Goal: Information Seeking & Learning: Learn about a topic

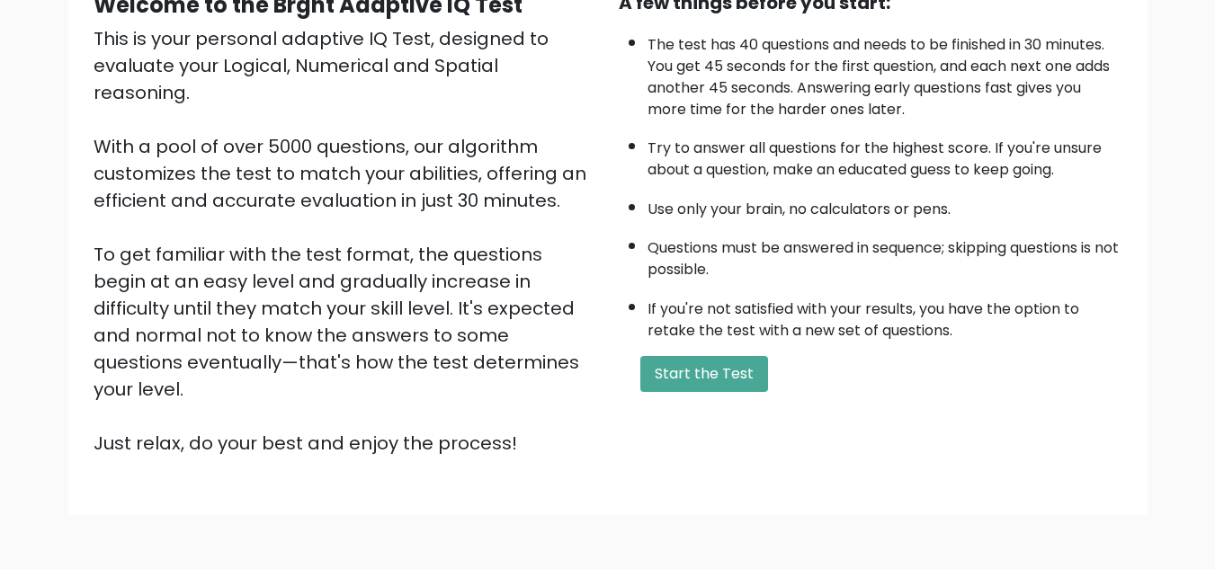
scroll to position [248, 0]
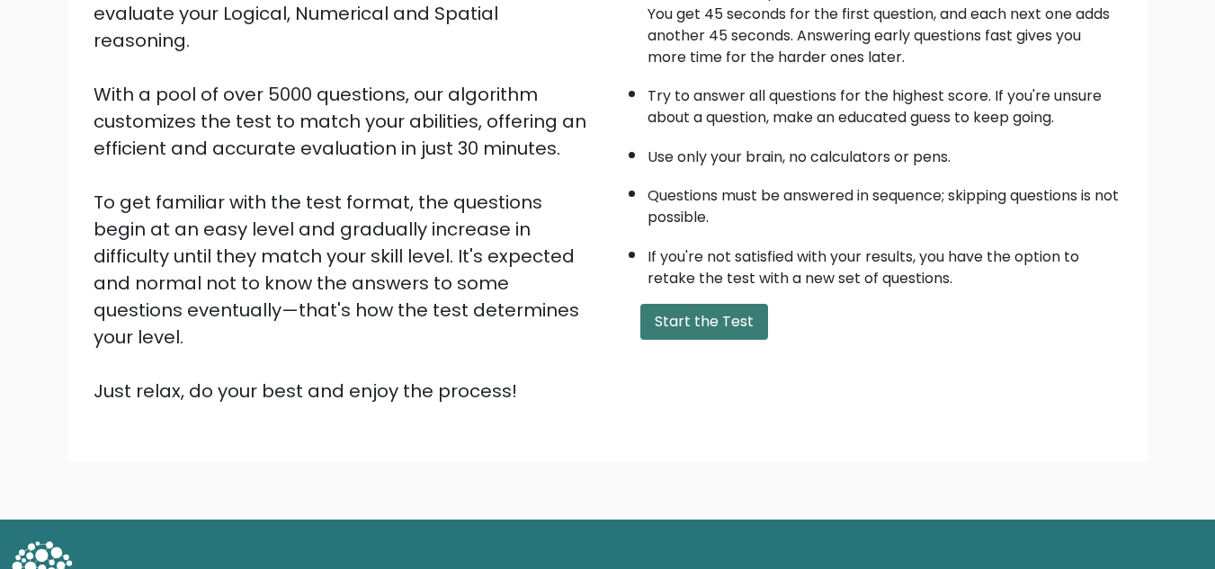
click at [665, 335] on button "Start the Test" at bounding box center [704, 322] width 128 height 36
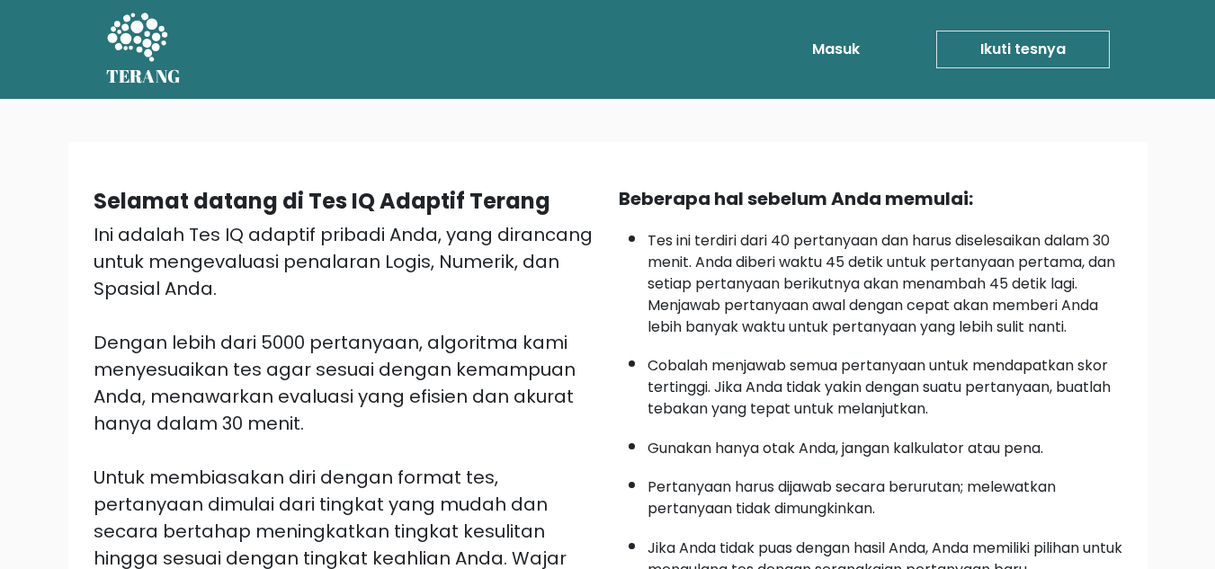
click at [744, 261] on font "Tes ini terdiri dari 40 pertanyaan dan harus diselesaikan dalam 30 menit. Anda …" at bounding box center [881, 283] width 468 height 107
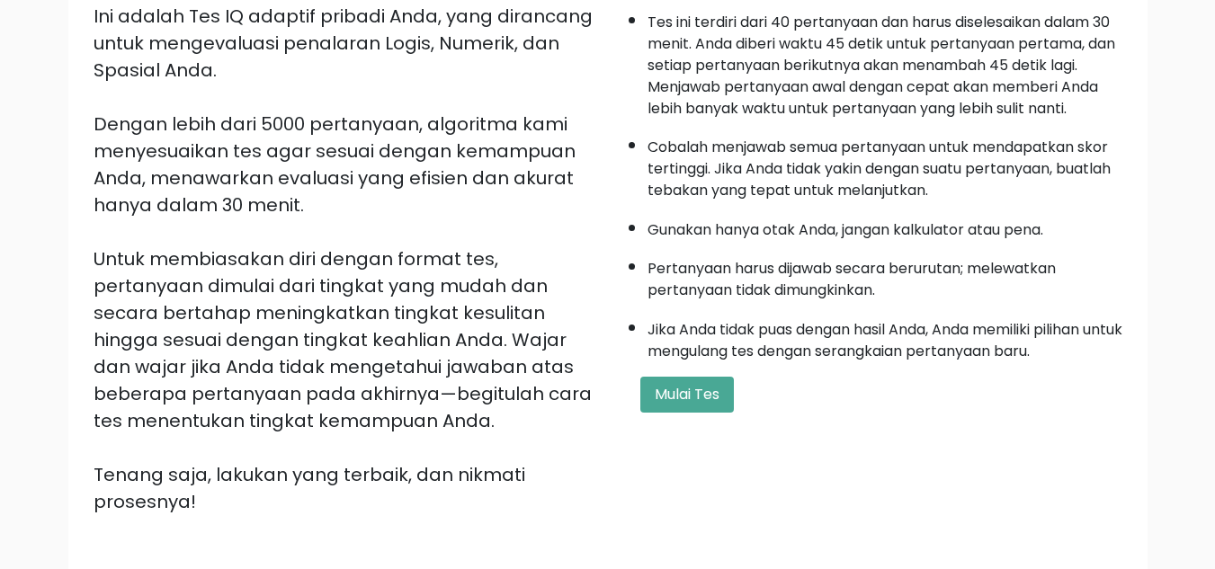
scroll to position [220, 0]
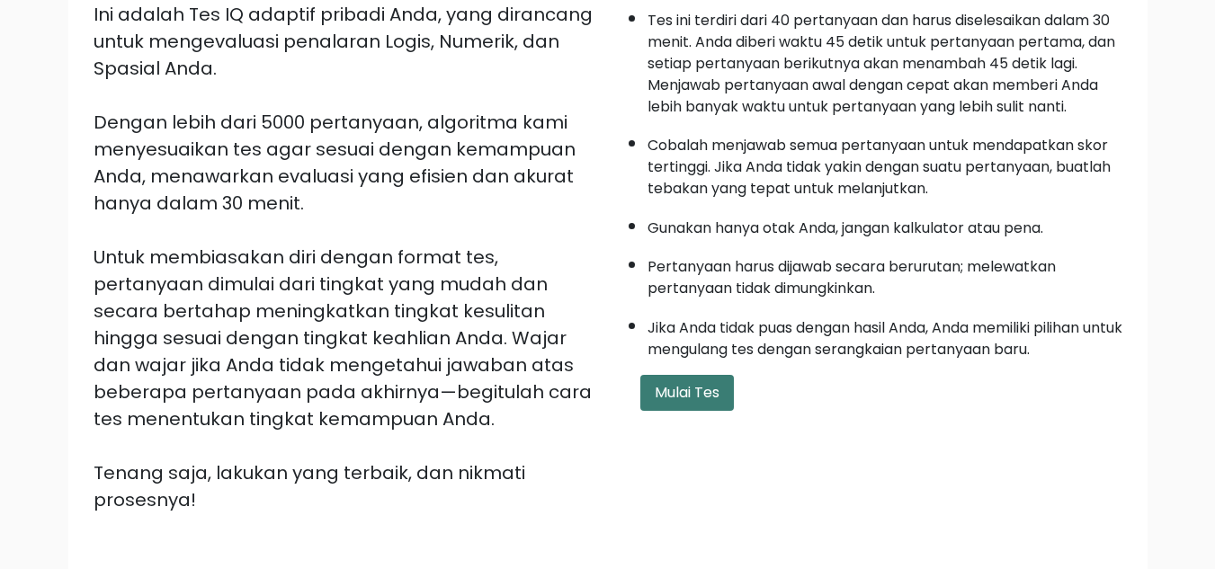
click at [684, 406] on button "Mulai Tes" at bounding box center [687, 393] width 94 height 36
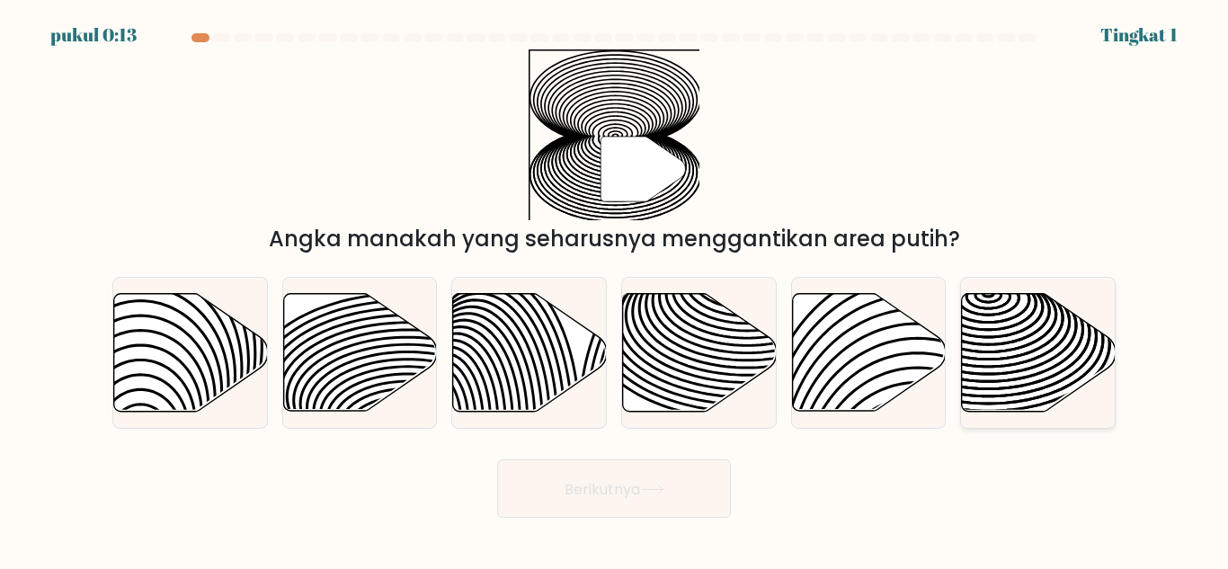
click at [1018, 379] on icon at bounding box center [989, 370] width 309 height 155
click at [615, 290] on input "F." at bounding box center [614, 287] width 1 height 4
radio input "true"
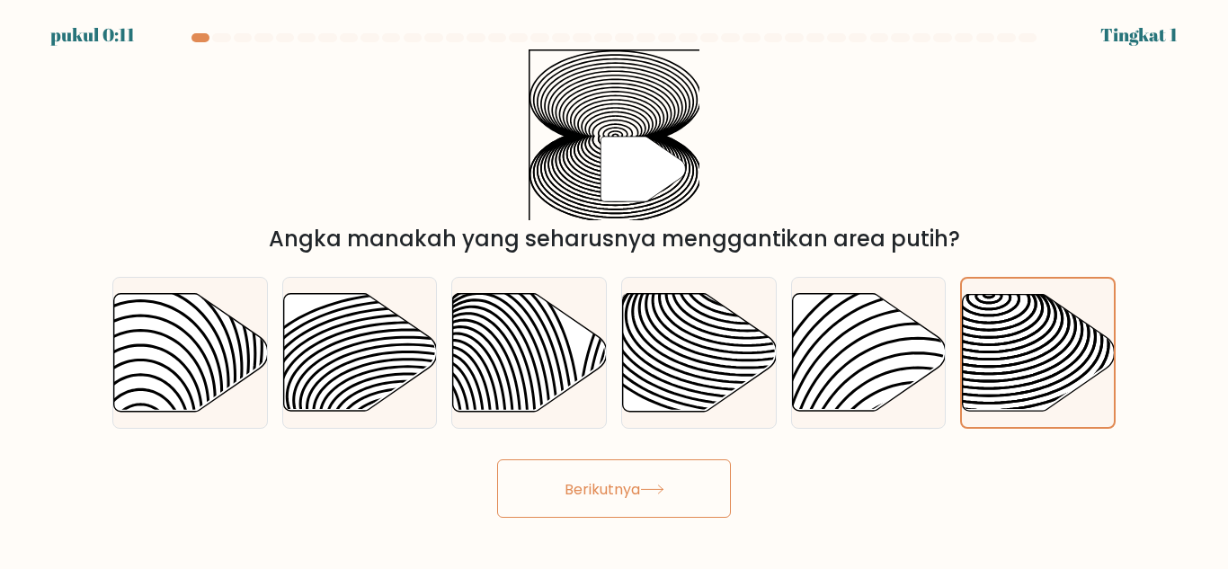
click at [601, 508] on button "Berikutnya" at bounding box center [614, 489] width 234 height 58
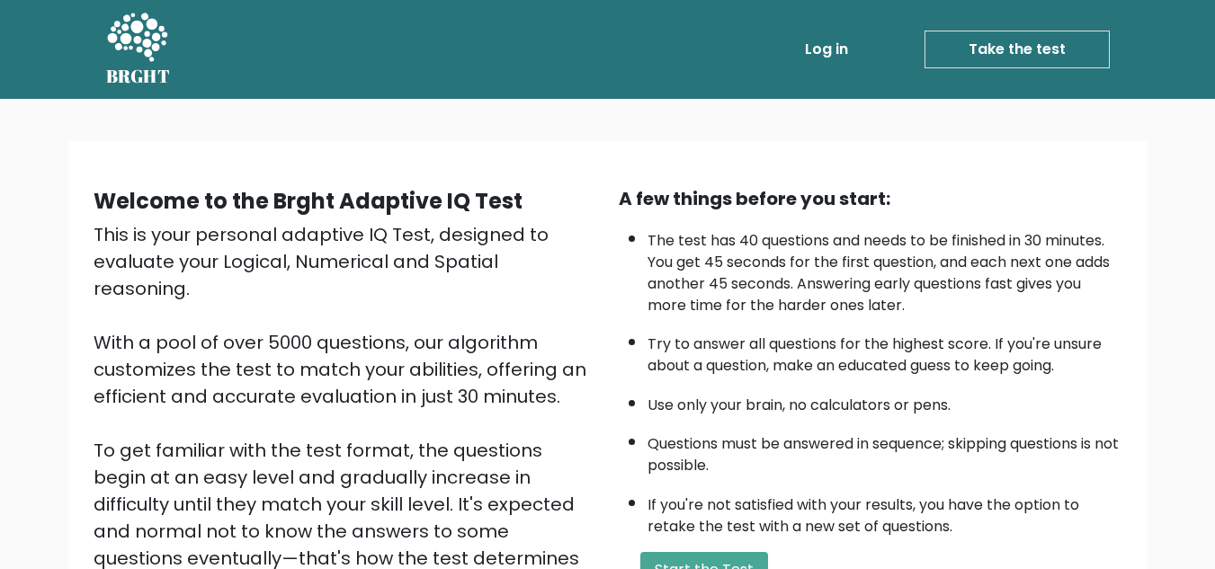
click at [245, 111] on div "Welcome to the Brght Adaptive IQ Test This is your personal adaptive IQ Test, d…" at bounding box center [607, 433] width 1215 height 669
click at [820, 52] on link "Log in" at bounding box center [827, 49] width 58 height 36
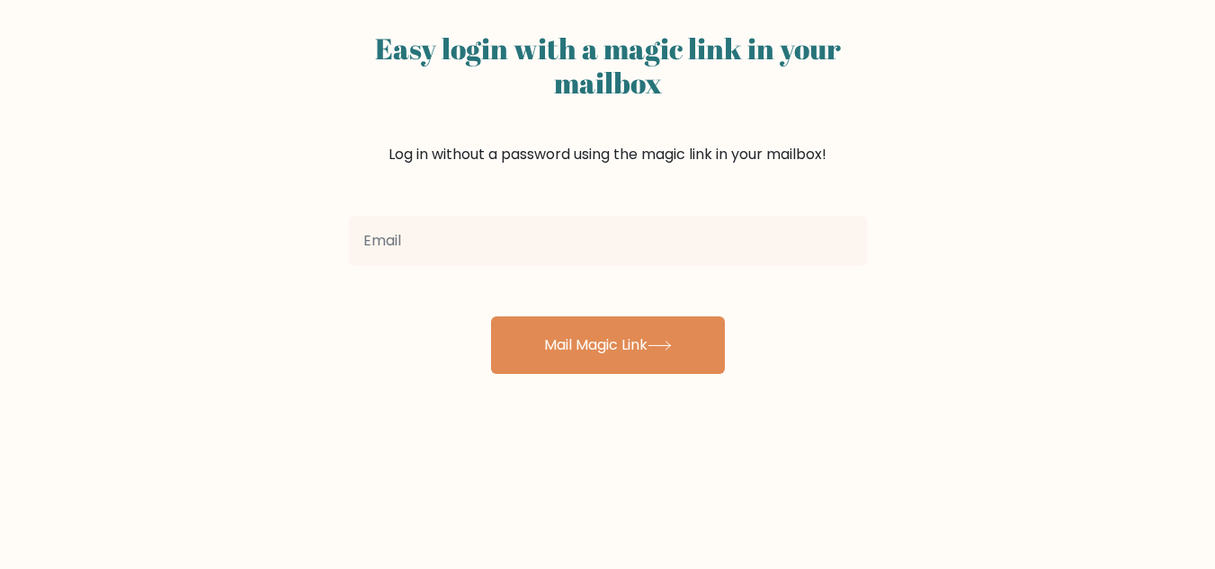
scroll to position [123, 0]
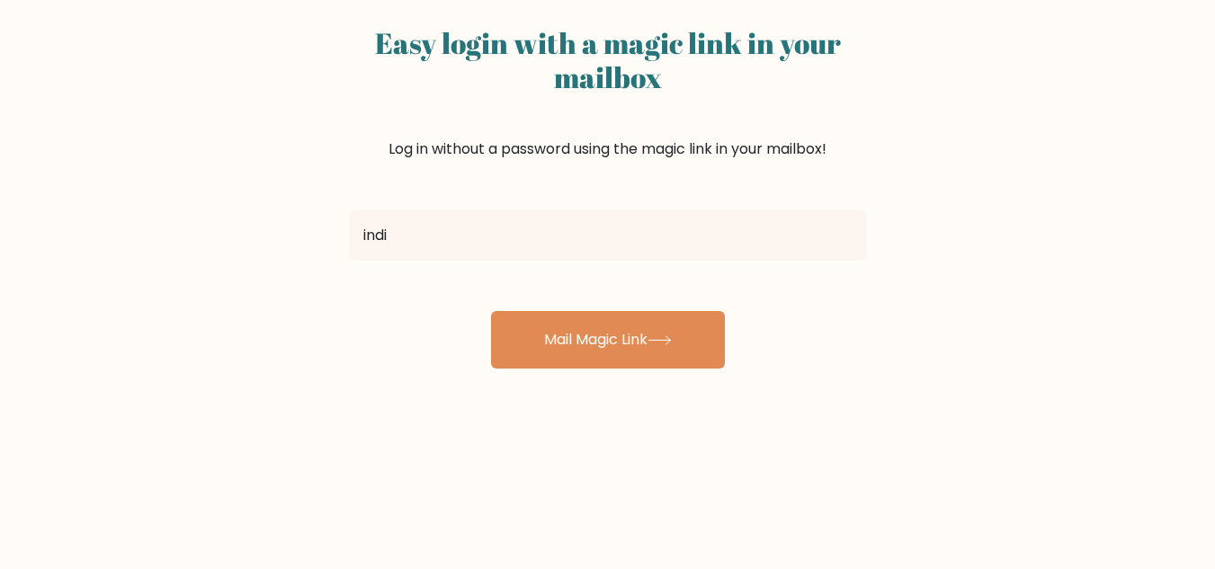
type input "[EMAIL_ADDRESS][DOMAIN_NAME]"
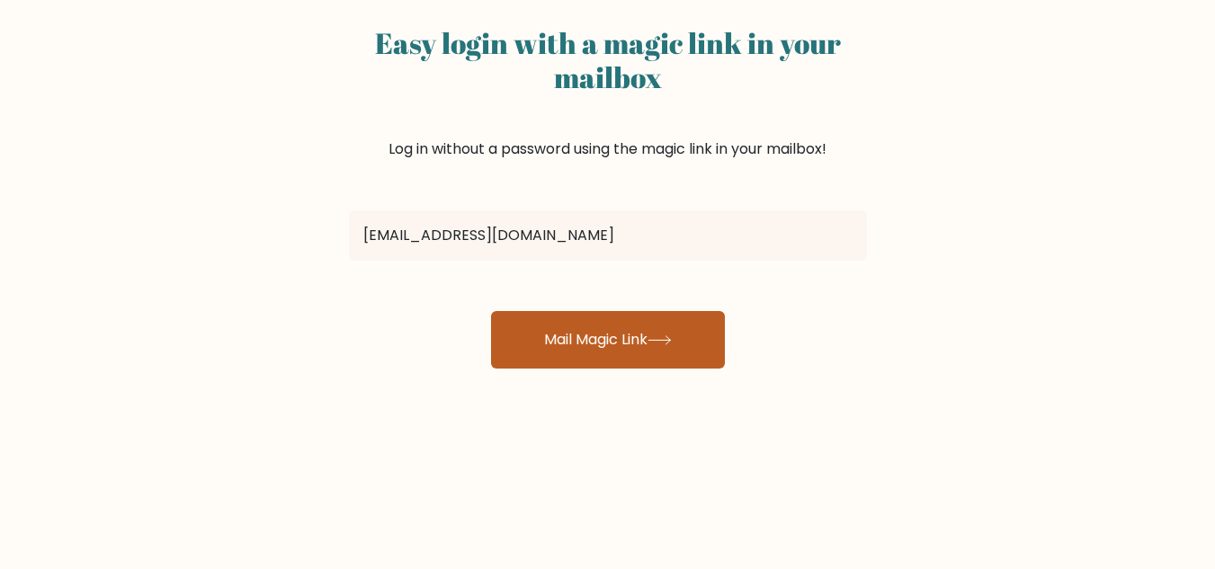
click at [588, 343] on button "Mail Magic Link" at bounding box center [608, 340] width 234 height 58
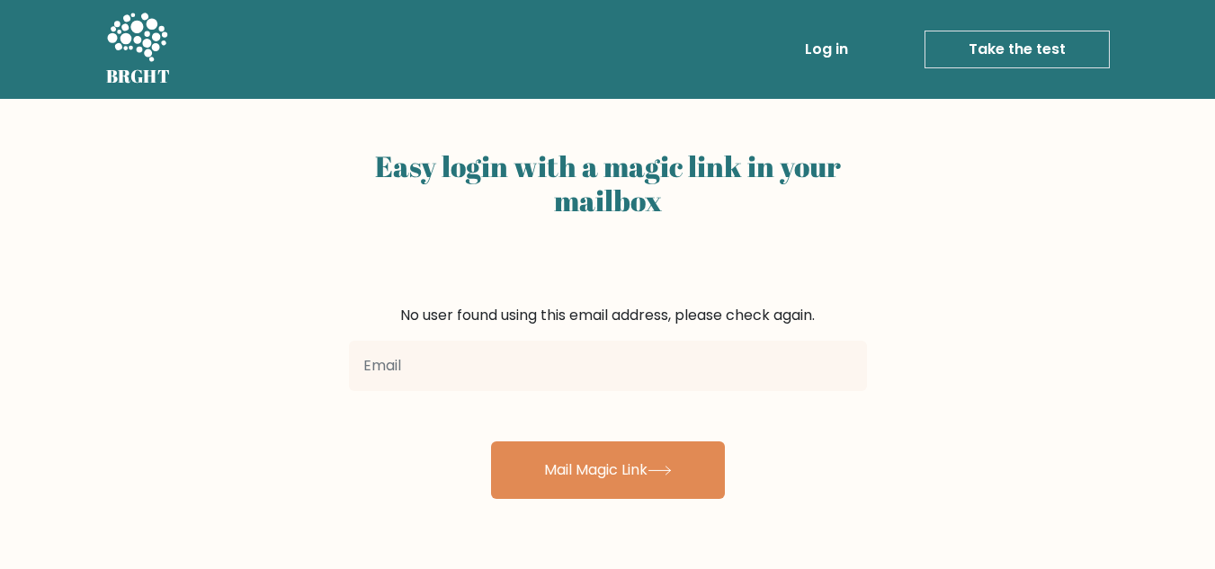
click at [129, 66] on h5 "BRGHT" at bounding box center [138, 77] width 65 height 22
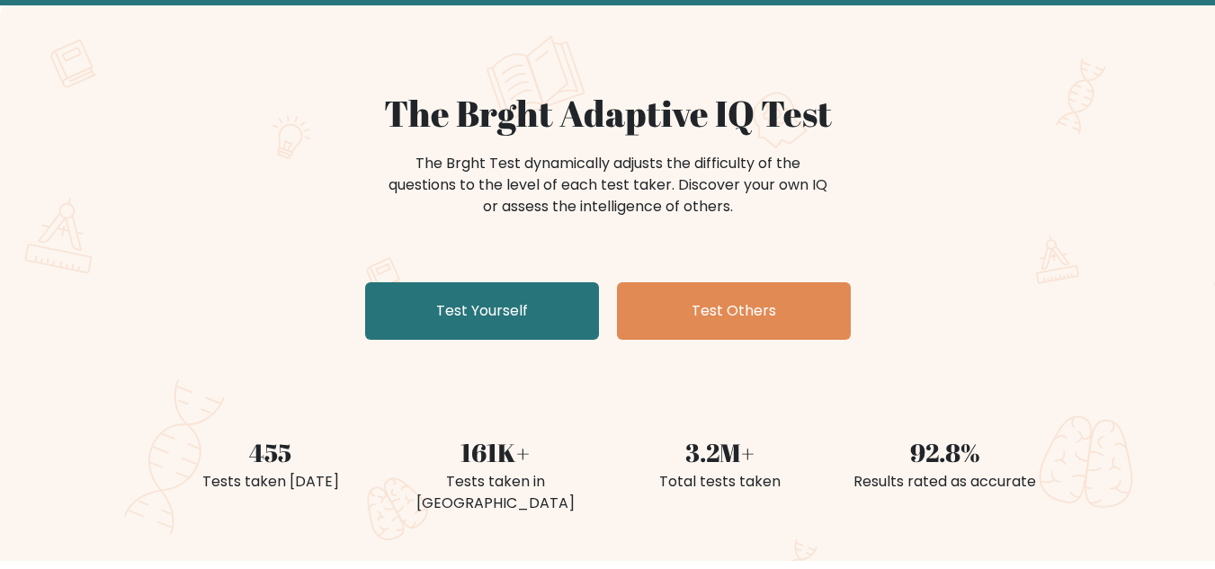
scroll to position [94, 0]
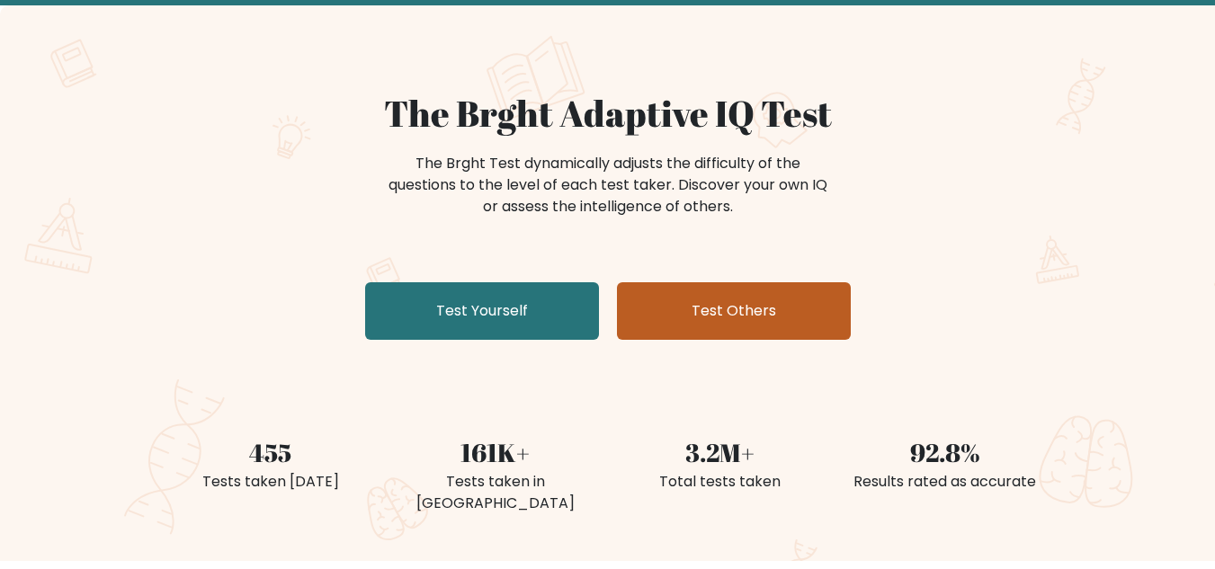
click at [698, 306] on link "Test Others" at bounding box center [734, 311] width 234 height 58
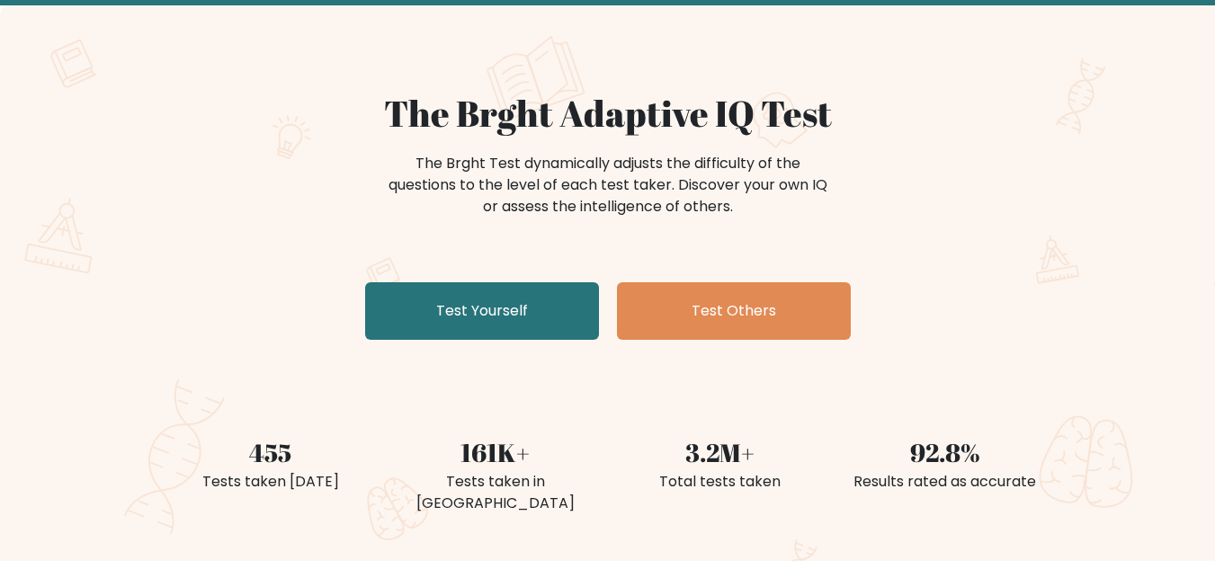
scroll to position [0, 0]
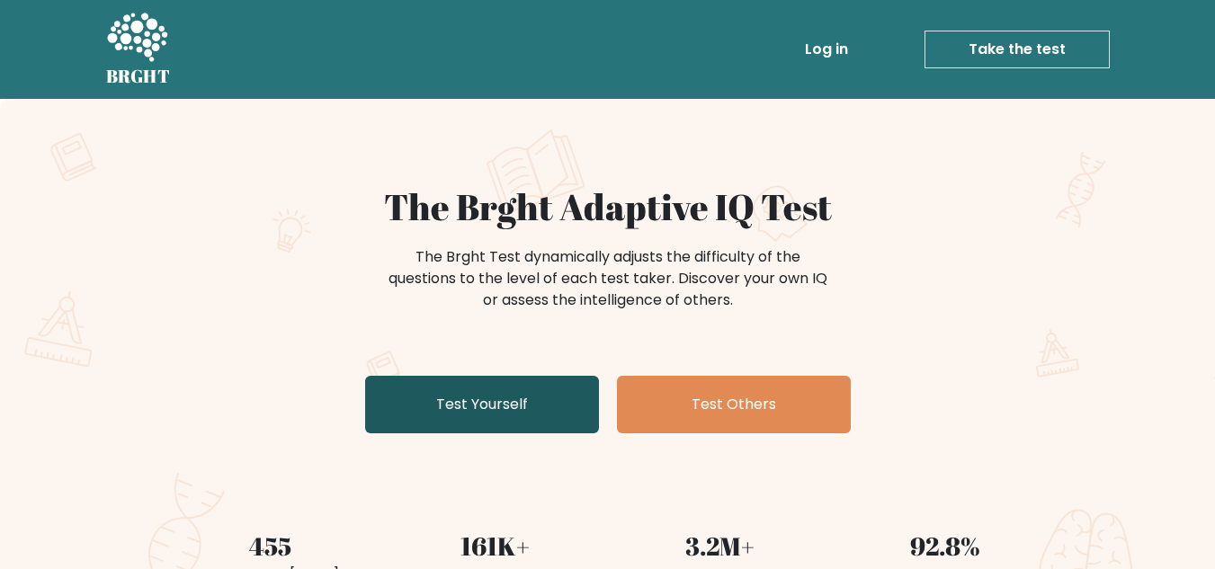
click at [495, 396] on link "Test Yourself" at bounding box center [482, 405] width 234 height 58
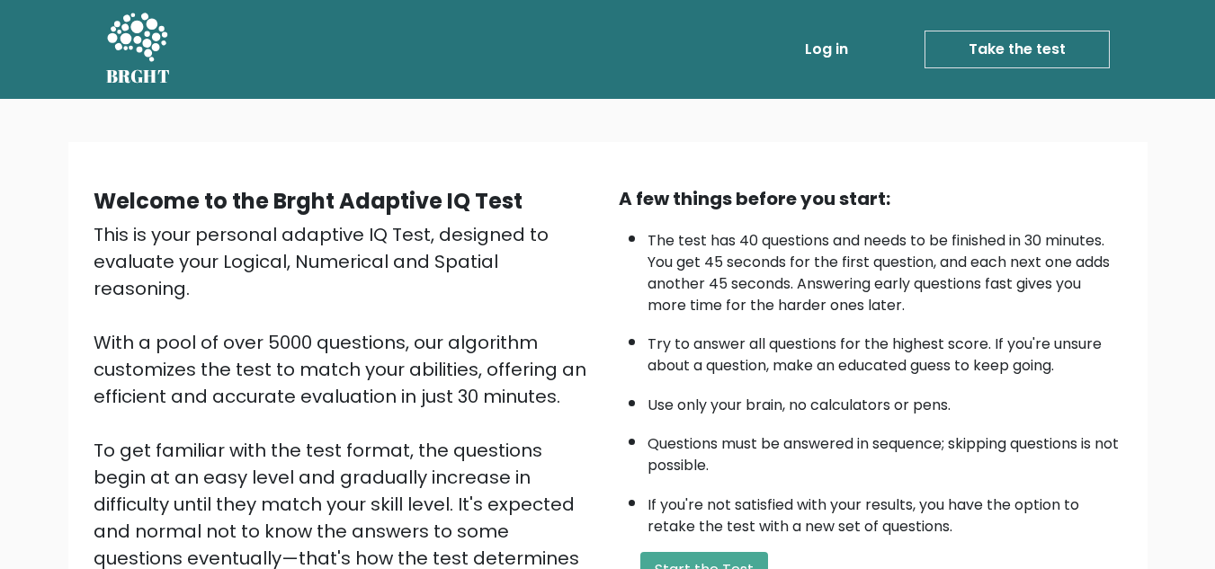
click at [138, 44] on icon at bounding box center [137, 39] width 62 height 54
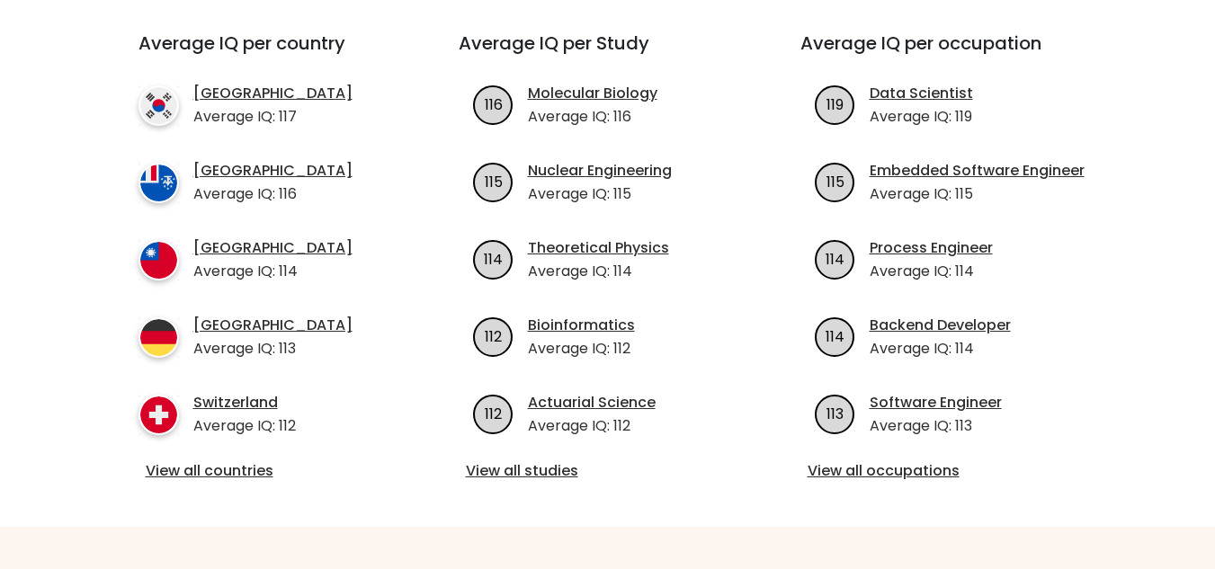
scroll to position [666, 0]
click at [214, 460] on link "View all countries" at bounding box center [266, 471] width 241 height 22
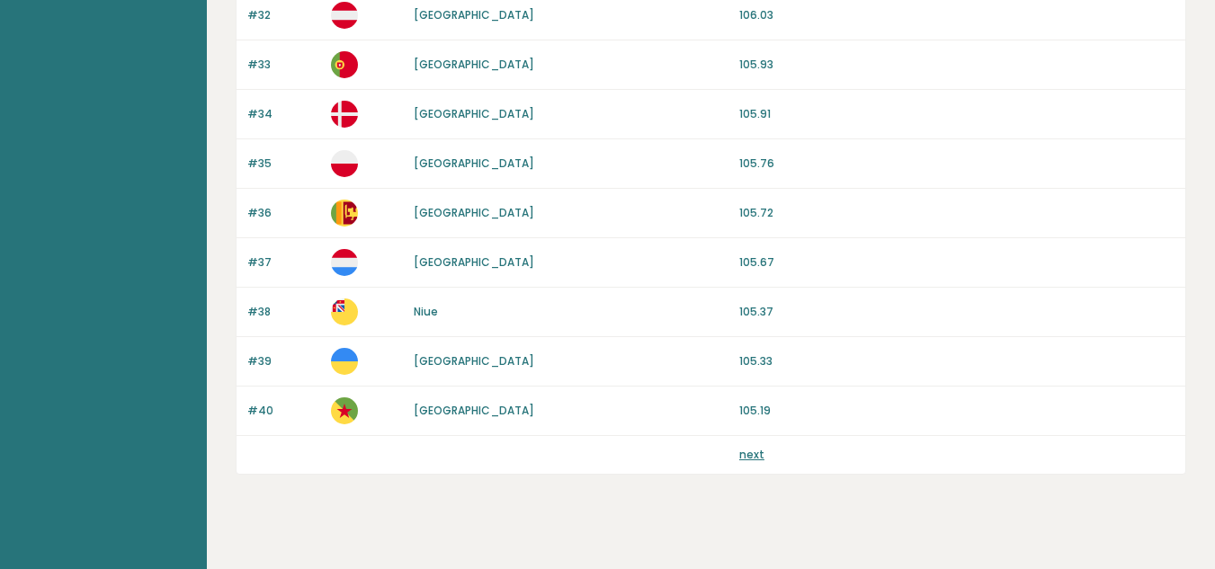
scroll to position [1745, 0]
click at [752, 457] on link "next" at bounding box center [751, 455] width 25 height 15
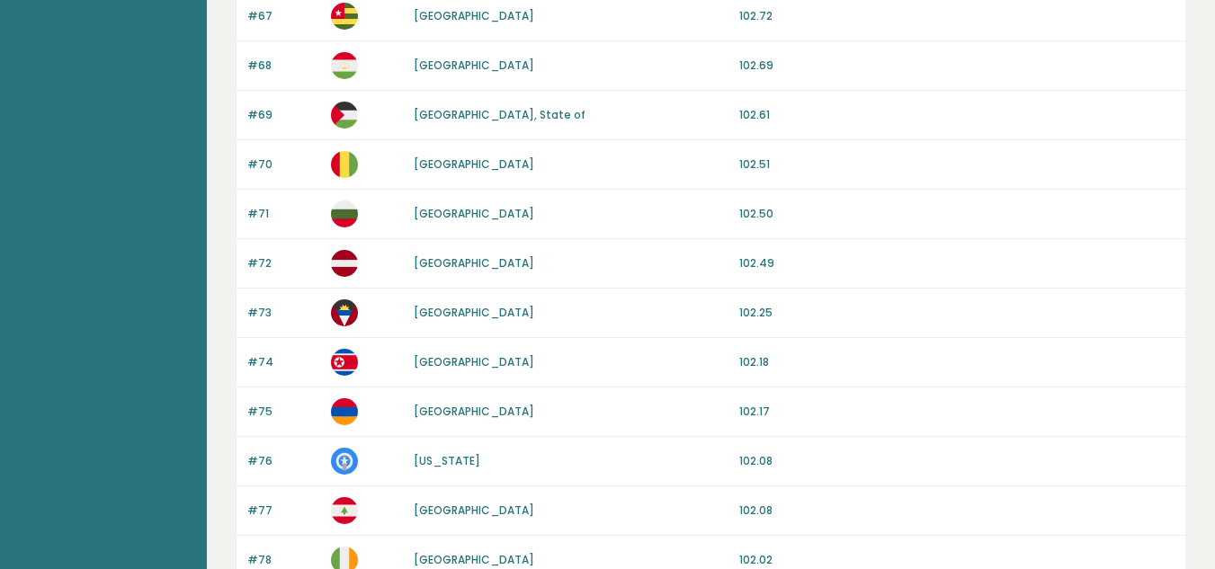
scroll to position [1766, 0]
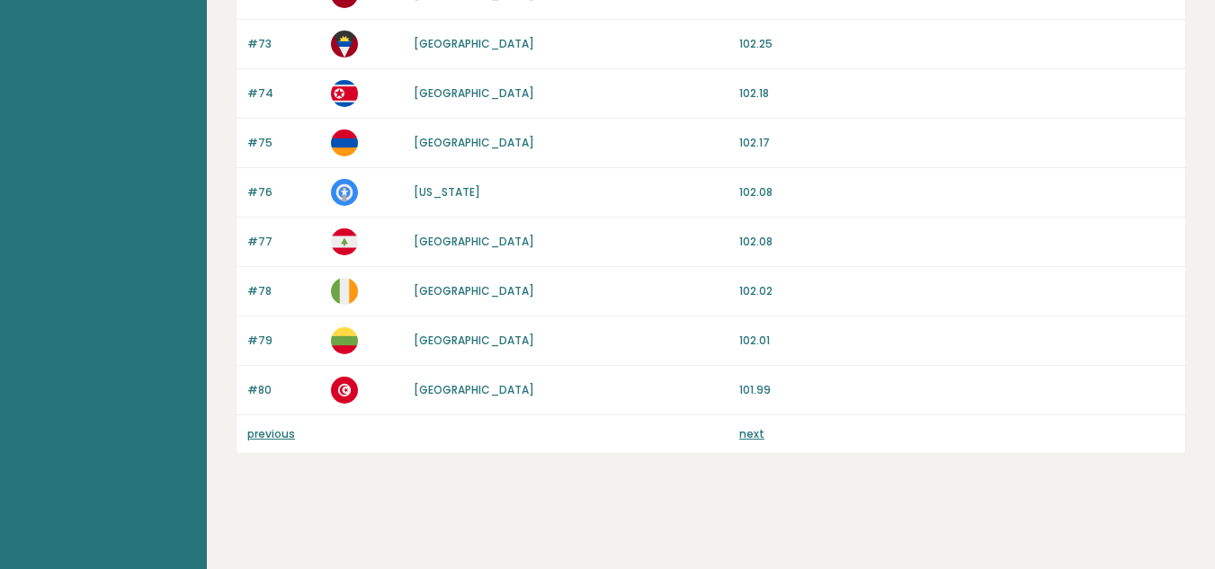
click at [746, 433] on link "next" at bounding box center [751, 433] width 25 height 15
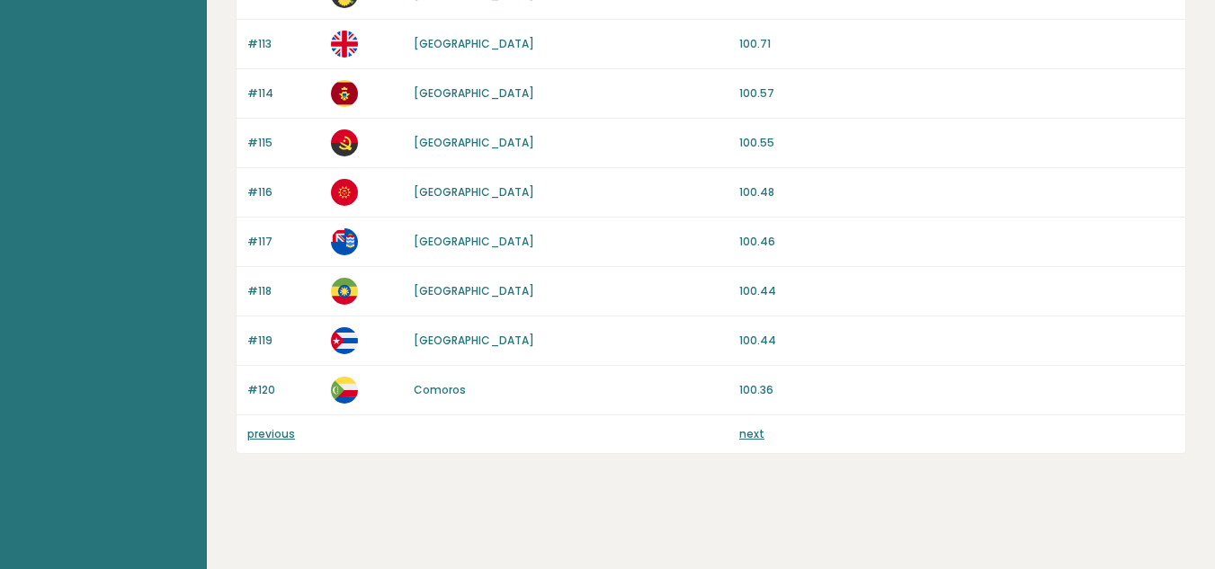
scroll to position [1765, 0]
click at [748, 438] on link "next" at bounding box center [751, 434] width 25 height 15
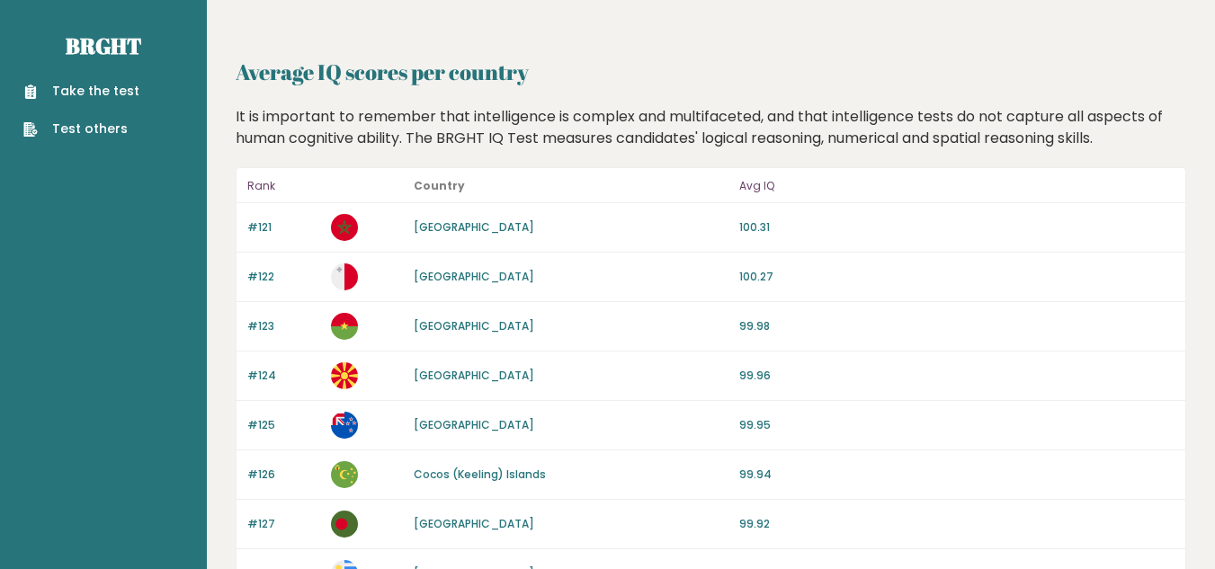
click at [84, 97] on link "Take the test" at bounding box center [81, 91] width 116 height 19
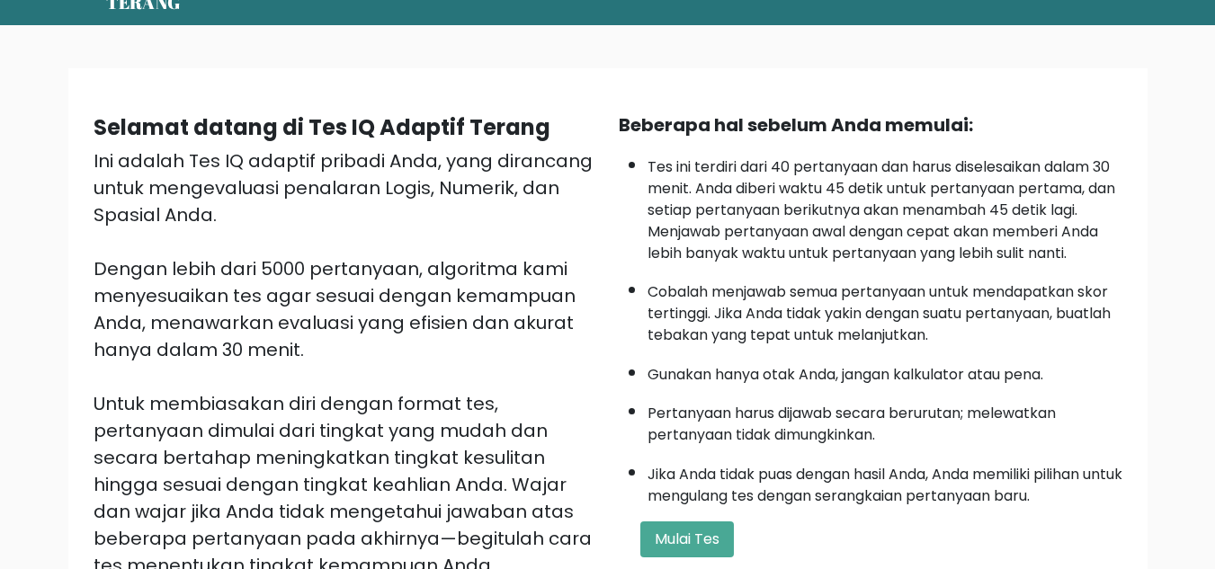
scroll to position [76, 0]
